Goal: Information Seeking & Learning: Learn about a topic

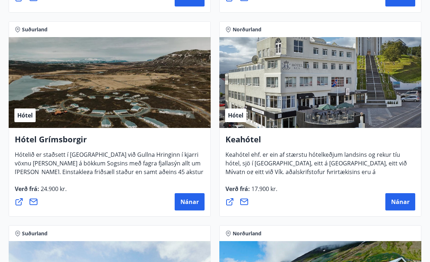
scroll to position [520, 0]
click at [401, 200] on span "Nánar" at bounding box center [400, 202] width 18 height 8
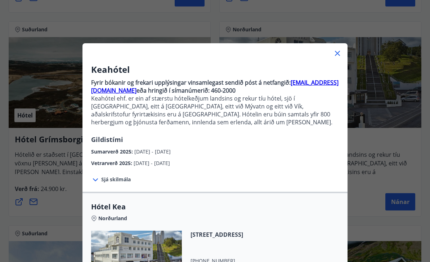
click at [149, 152] on span "[DATE] - [DATE]" at bounding box center [152, 151] width 36 height 7
click at [119, 150] on span "Sumarverð 2025 :" at bounding box center [112, 151] width 43 height 7
click at [127, 180] on span "Sjá skilmála" at bounding box center [116, 179] width 30 height 7
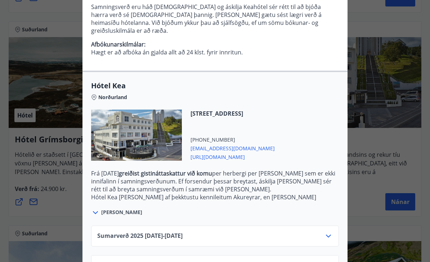
scroll to position [186, 0]
click at [169, 237] on span "Sumarverð [PHONE_NUMBER][DATE] - [DATE]" at bounding box center [139, 236] width 85 height 9
click at [326, 238] on icon at bounding box center [328, 236] width 9 height 9
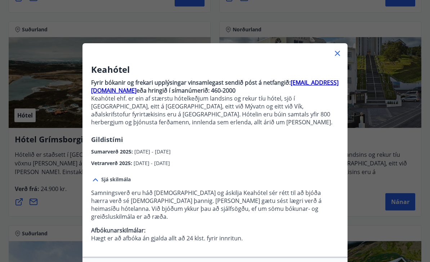
scroll to position [0, 0]
click at [335, 57] on icon at bounding box center [337, 53] width 9 height 9
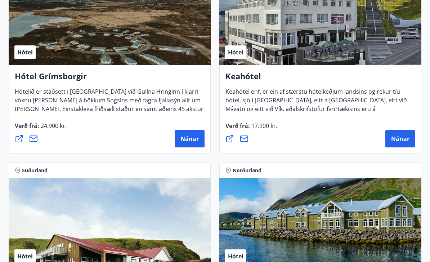
scroll to position [583, 0]
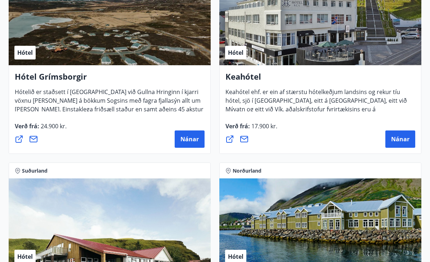
click at [270, 127] on span "17.900 kr." at bounding box center [263, 126] width 27 height 8
click at [402, 137] on span "Nánar" at bounding box center [400, 139] width 18 height 8
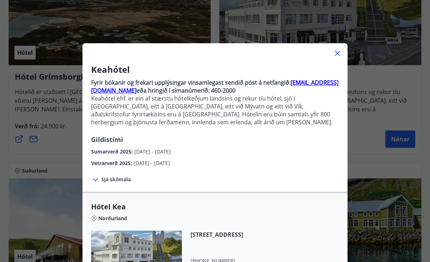
click at [334, 55] on icon at bounding box center [337, 53] width 9 height 9
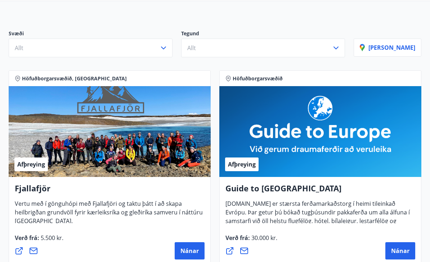
scroll to position [63, 0]
click at [401, 255] on button "Nánar" at bounding box center [401, 250] width 30 height 17
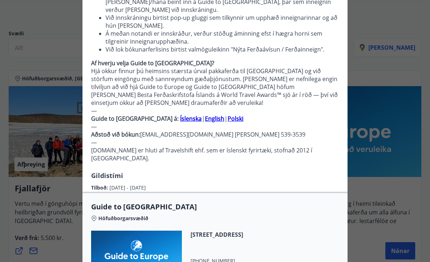
scroll to position [134, 0]
click at [180, 115] on strong "Íslenska" at bounding box center [191, 119] width 22 height 8
